Goal: Navigation & Orientation: Find specific page/section

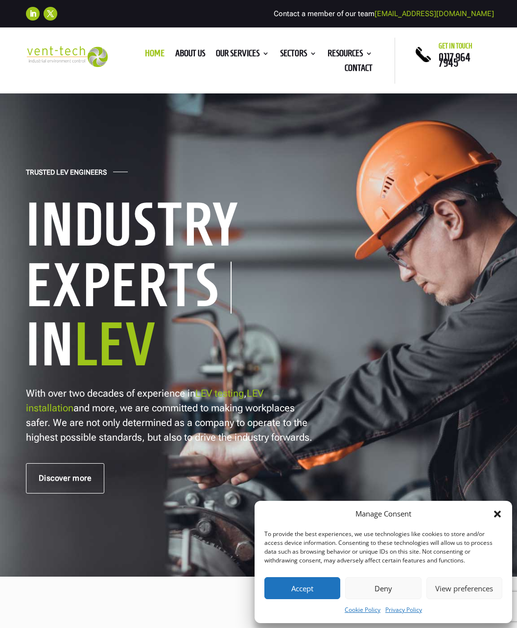
click at [496, 510] on icon "Close dialog" at bounding box center [497, 515] width 10 height 10
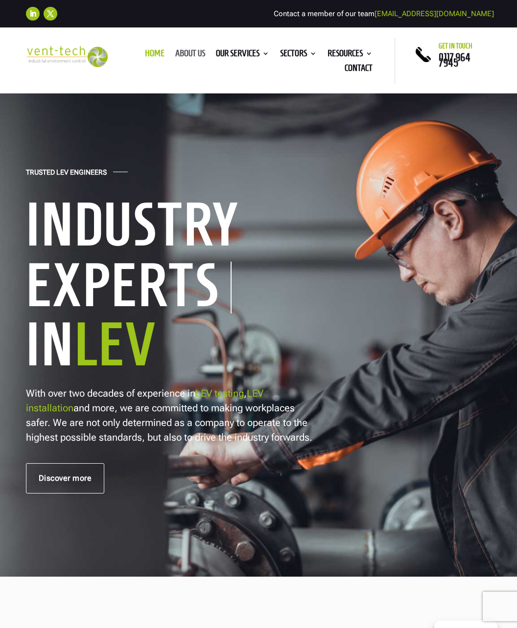
click at [195, 53] on link "About us" at bounding box center [190, 55] width 30 height 11
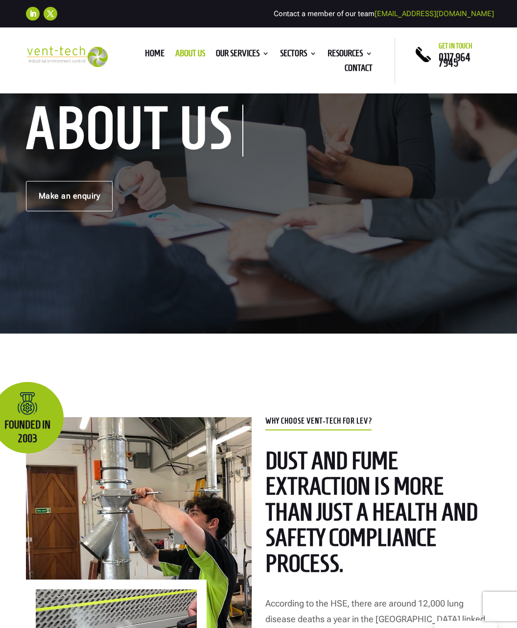
scroll to position [49, 0]
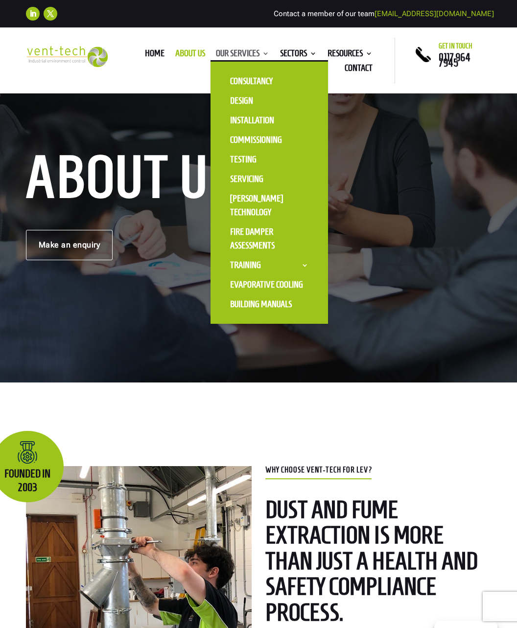
click at [230, 50] on link "Our Services" at bounding box center [242, 55] width 53 height 11
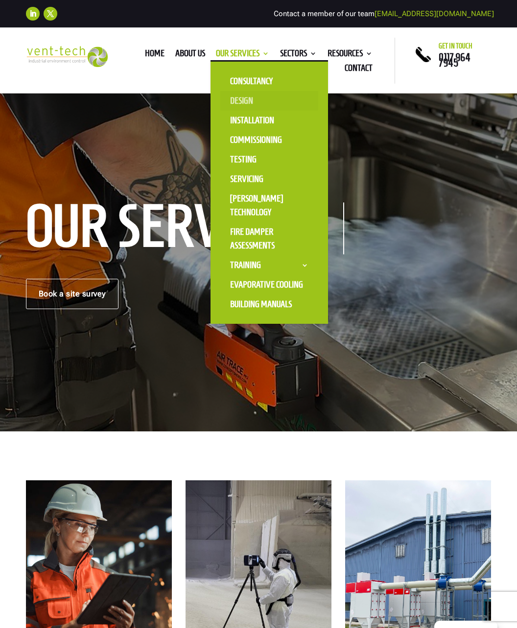
click at [239, 103] on link "Design" at bounding box center [269, 101] width 98 height 20
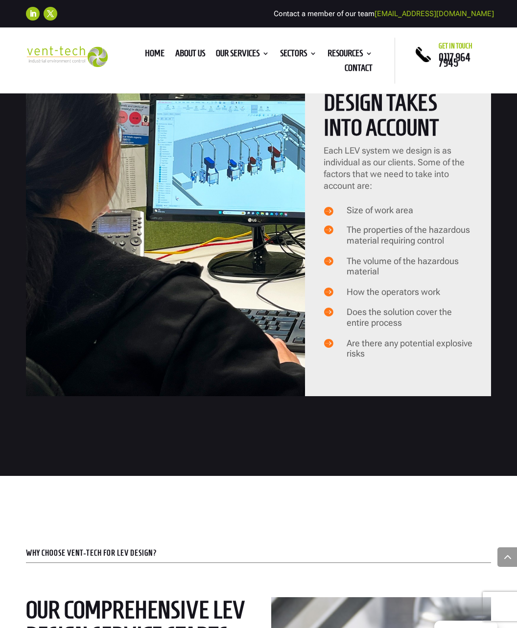
scroll to position [1028, 0]
